Goal: Task Accomplishment & Management: Use online tool/utility

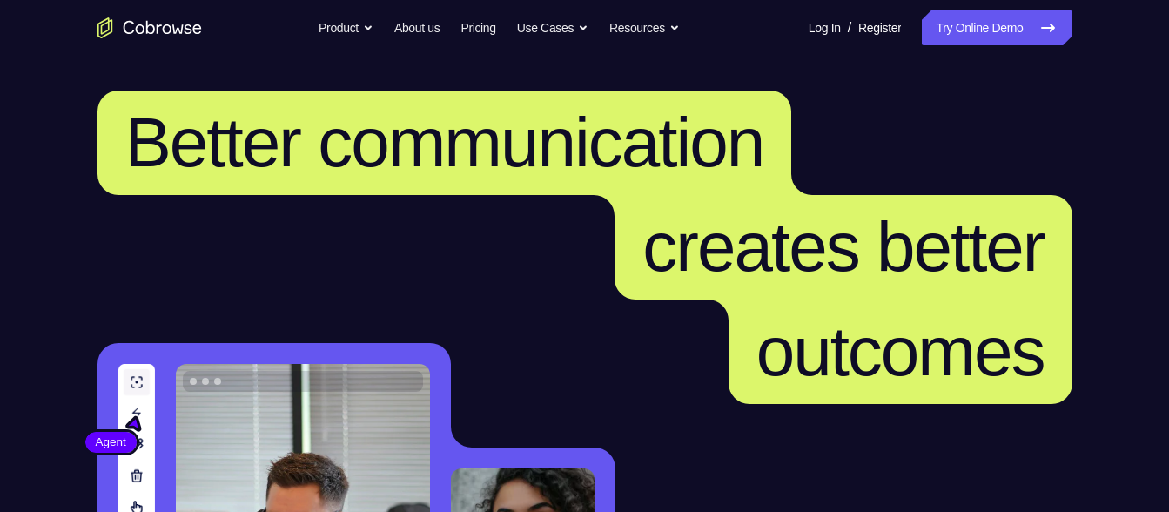
click at [971, 42] on link "Try Online Demo" at bounding box center [997, 27] width 150 height 35
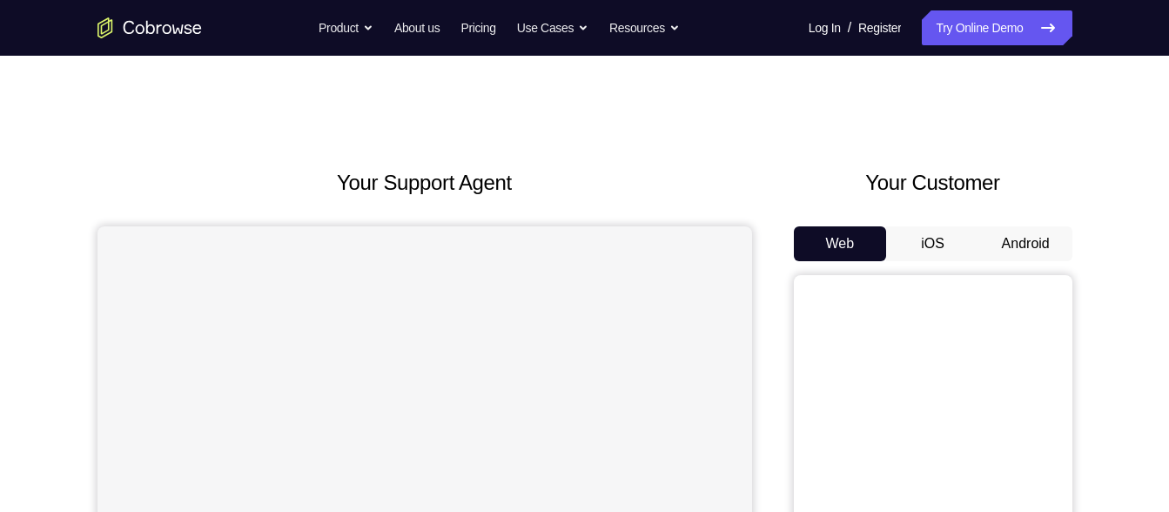
click at [1018, 252] on button "Android" at bounding box center [1026, 243] width 93 height 35
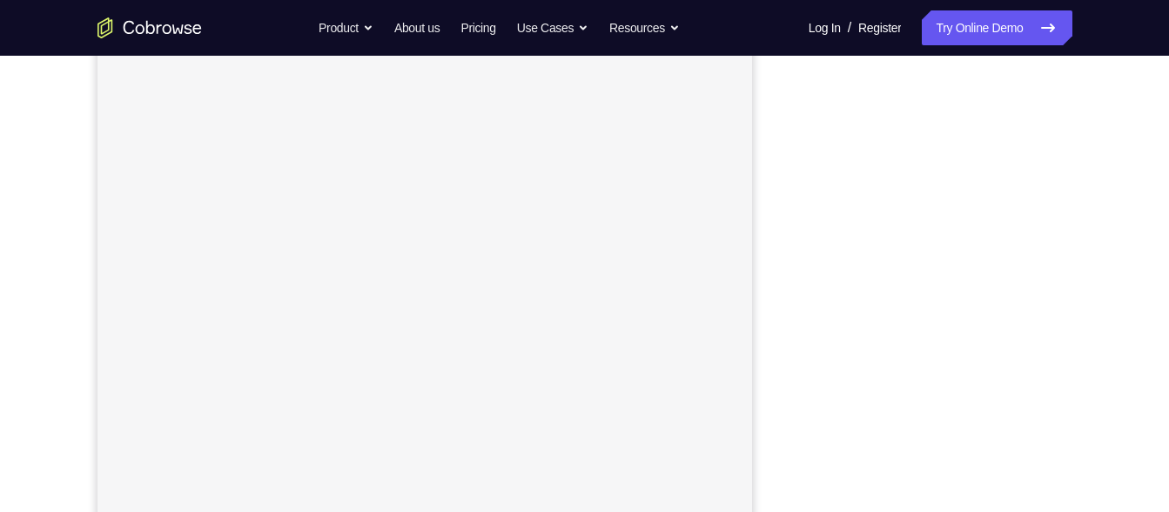
scroll to position [262, 0]
